Goal: Information Seeking & Learning: Learn about a topic

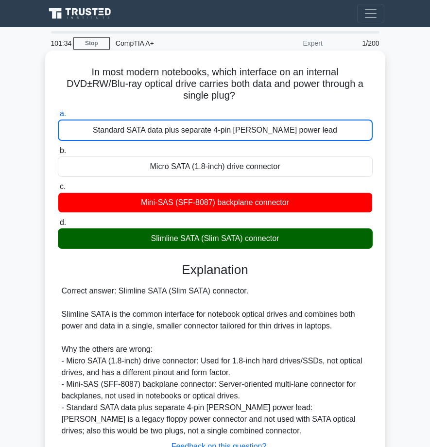
scroll to position [78, 0]
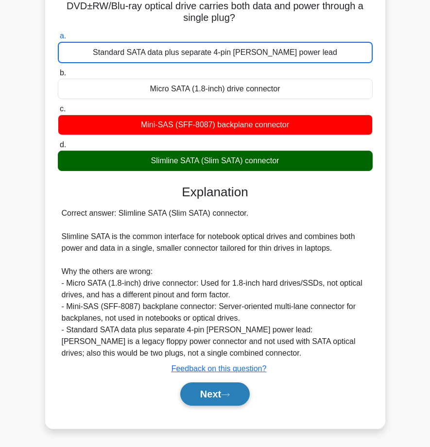
click at [221, 401] on button "Next" at bounding box center [214, 393] width 69 height 23
click at [211, 397] on button "Next" at bounding box center [214, 393] width 69 height 23
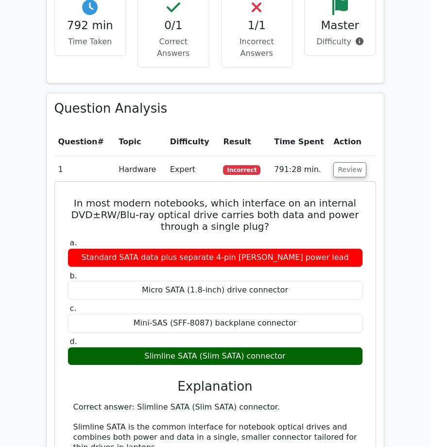
scroll to position [680, 0]
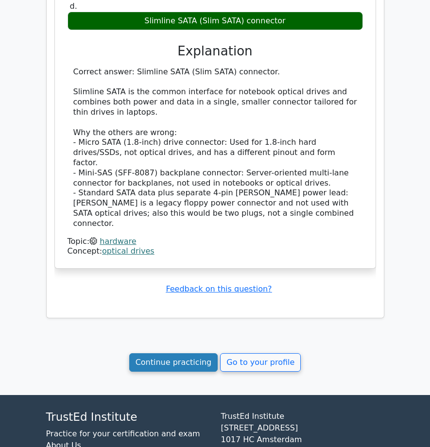
click at [203, 354] on link "Continue practicing" at bounding box center [173, 362] width 89 height 18
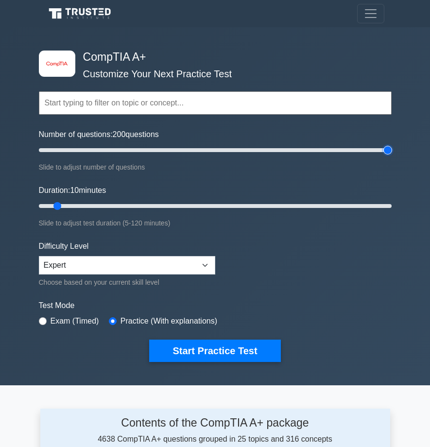
drag, startPoint x: 312, startPoint y: 149, endPoint x: 435, endPoint y: 146, distance: 123.4
type input "200"
click at [391, 146] on input "Number of questions: 200 questions" at bounding box center [215, 150] width 353 height 12
drag, startPoint x: 373, startPoint y: 204, endPoint x: 435, endPoint y: 186, distance: 64.8
type input "120"
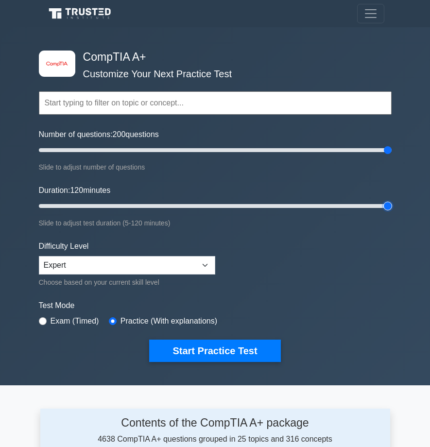
click at [391, 200] on input "Duration: 120 minutes" at bounding box center [215, 206] width 353 height 12
